Goal: Information Seeking & Learning: Learn about a topic

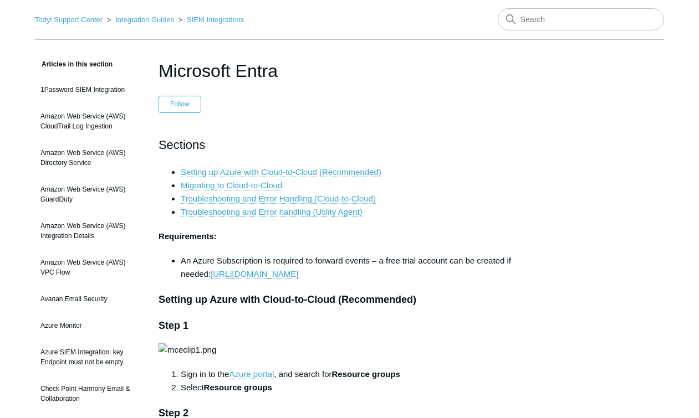
scroll to position [130, 0]
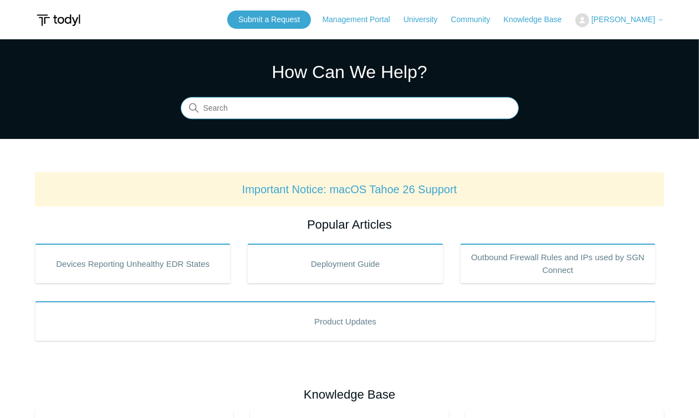
click at [443, 110] on input "Search" at bounding box center [350, 109] width 338 height 22
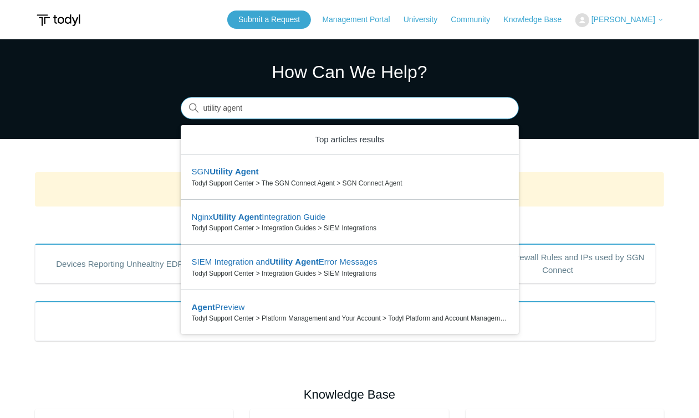
type input "utility agent?"
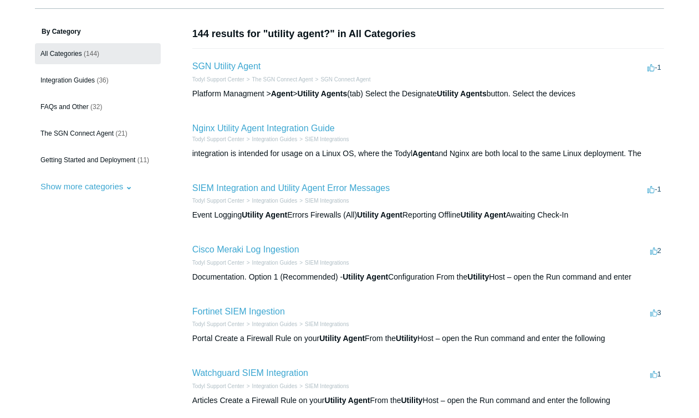
scroll to position [55, 0]
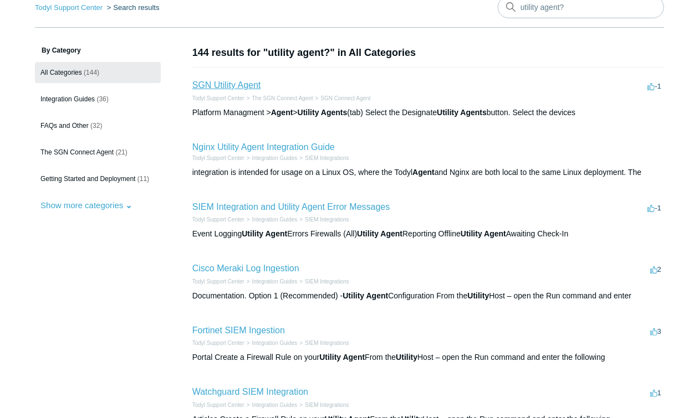
click at [246, 84] on link "SGN Utility Agent" at bounding box center [226, 84] width 69 height 9
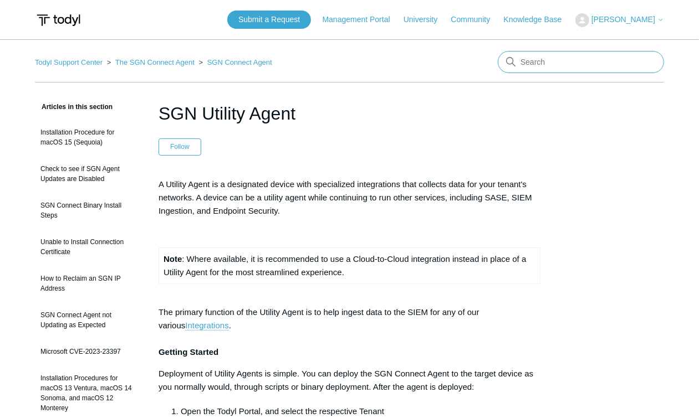
click at [604, 63] on input "Search" at bounding box center [581, 62] width 166 height 22
paste input "Social engineering and phishing training is performed at least quarterly and em…"
type input "Social engineering and phishing training is performed at least quarterly and em…"
click at [600, 71] on input "Social engineering and phishing training is performed at least quarterly and em…" at bounding box center [581, 62] width 166 height 22
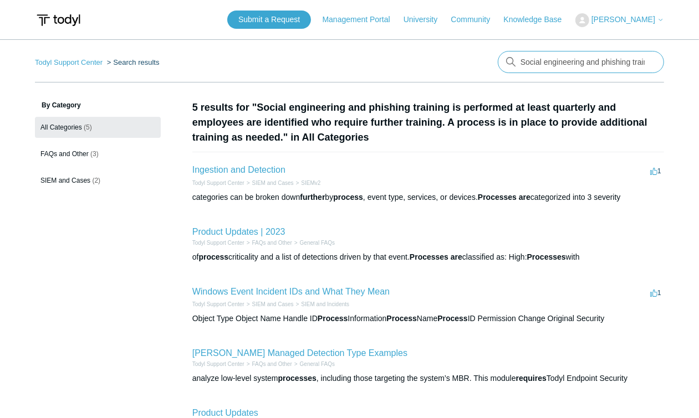
click at [609, 63] on input "Social engineering and phishing training is performed at least quarterly and em…" at bounding box center [581, 62] width 166 height 22
type input "SonicWall"
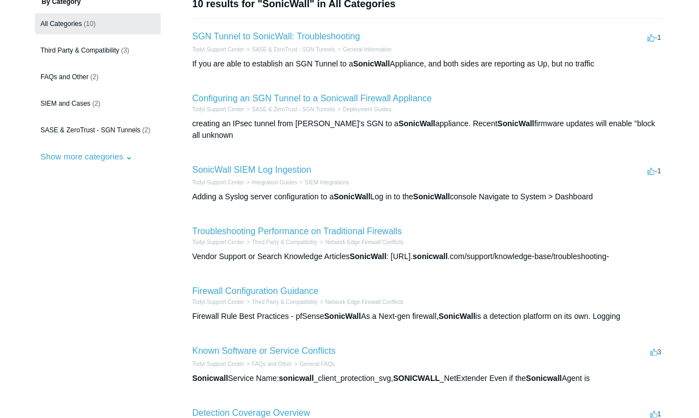
scroll to position [113, 0]
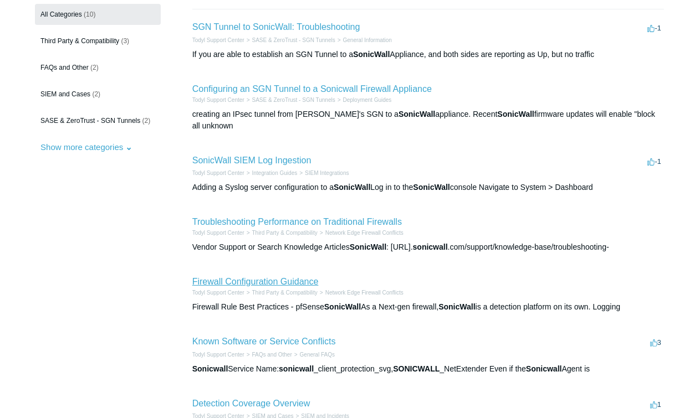
click at [282, 277] on link "Firewall Configuration Guidance" at bounding box center [255, 281] width 126 height 9
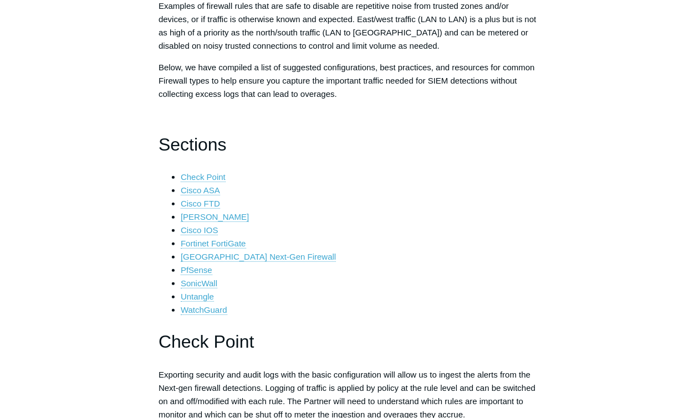
scroll to position [223, 0]
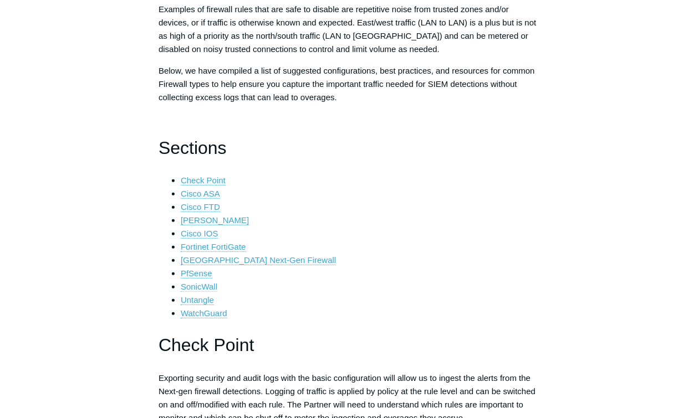
click at [210, 286] on link "SonicWall" at bounding box center [199, 287] width 37 height 10
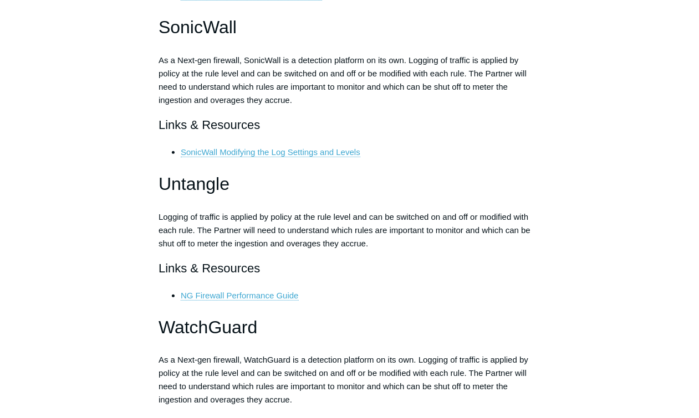
scroll to position [2905, 0]
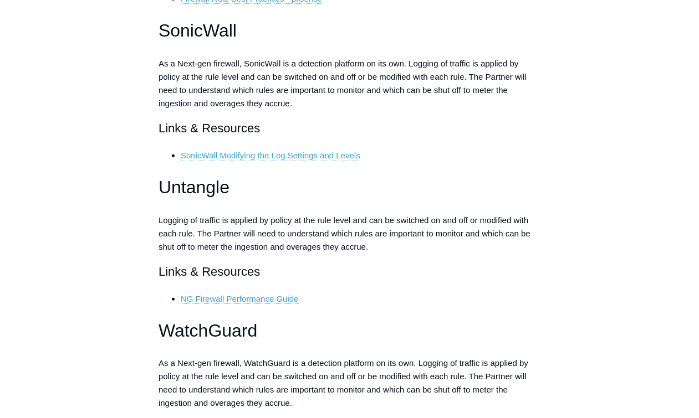
click at [336, 152] on link "SonicWall Modifying the Log Settings and Levels" at bounding box center [271, 156] width 180 height 10
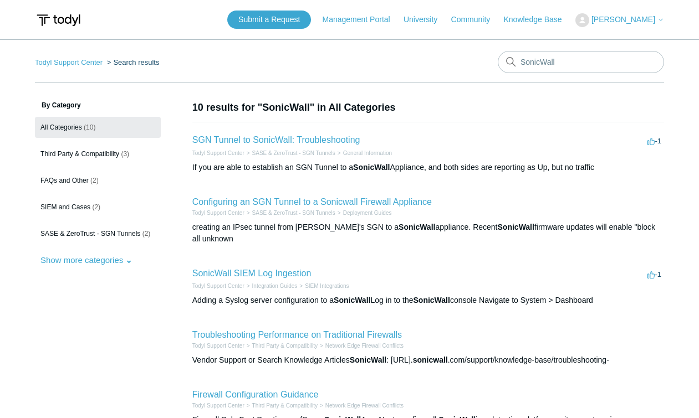
scroll to position [113, 0]
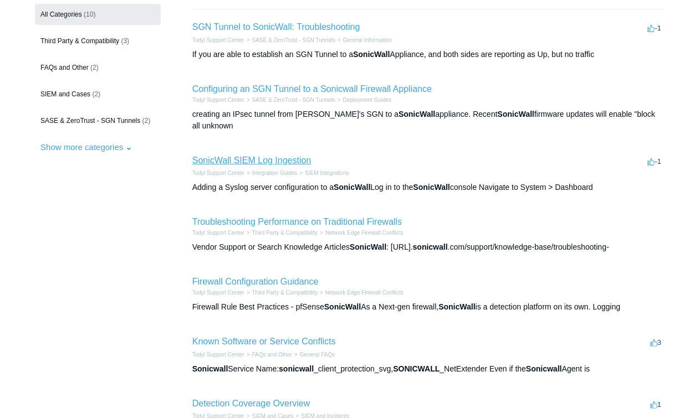
click at [301, 156] on link "SonicWall SIEM Log Ingestion" at bounding box center [251, 160] width 119 height 9
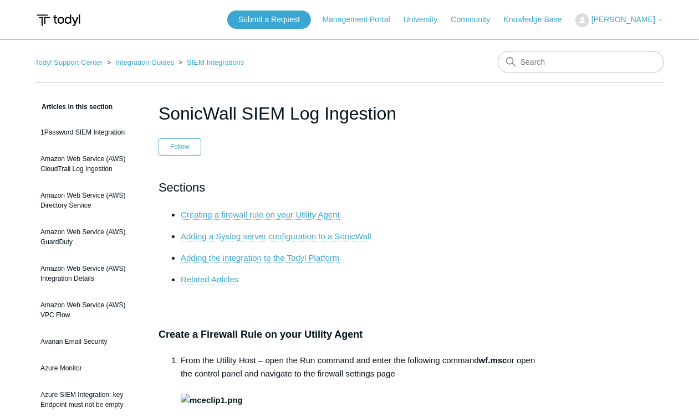
click at [209, 281] on link "Related Articles" at bounding box center [210, 280] width 58 height 10
